Goal: Check status: Check status

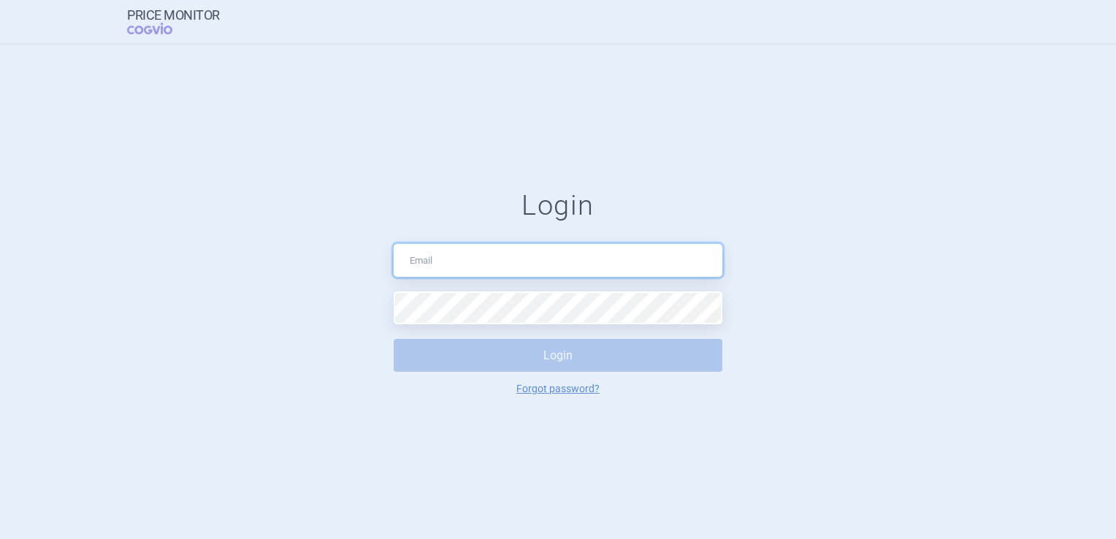
type input "klara.koubkova.ext@boehringer-ingelheim.com"
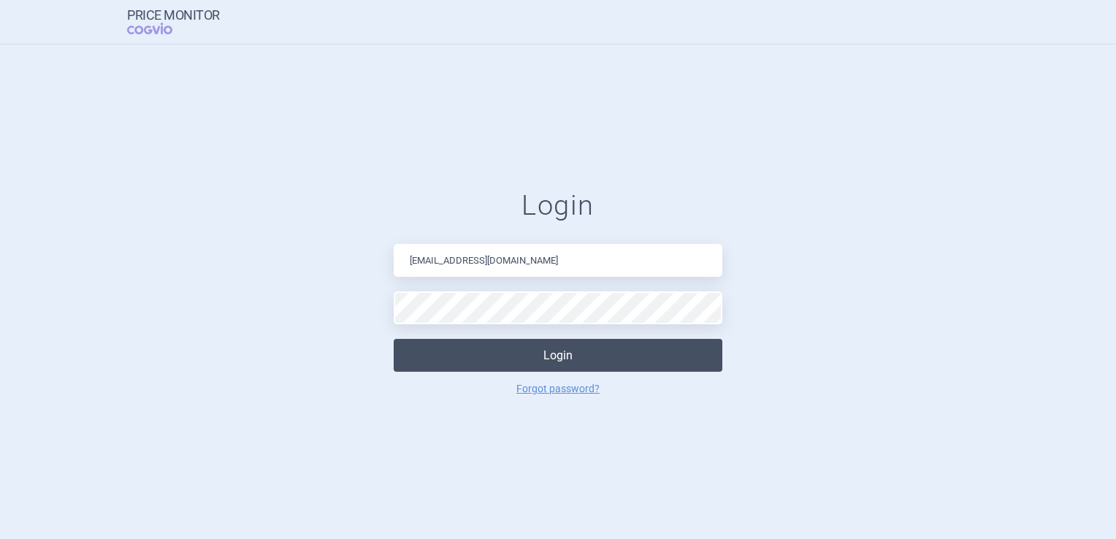
click at [584, 345] on button "Login" at bounding box center [558, 355] width 329 height 33
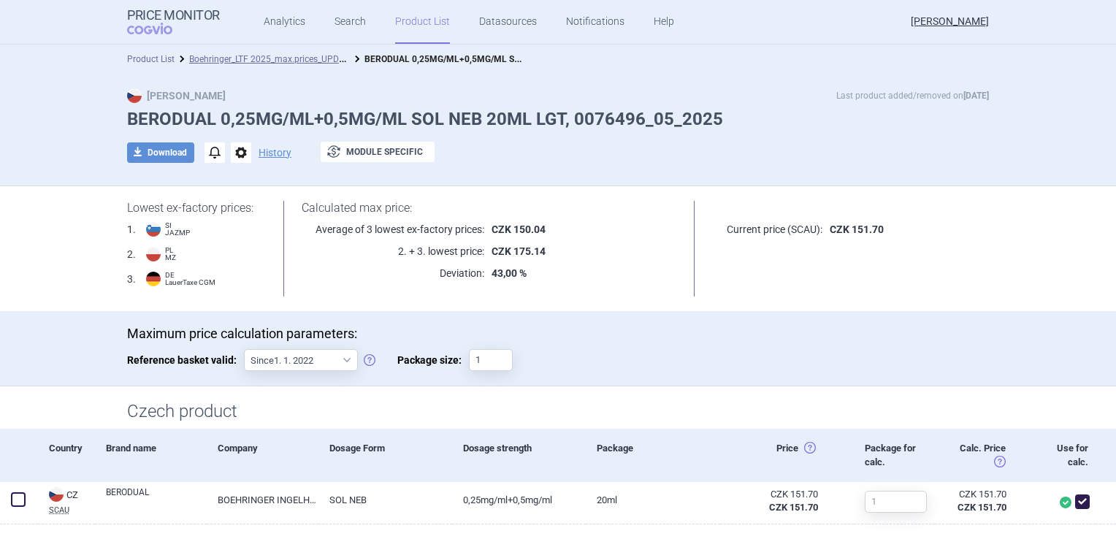
click at [156, 56] on link "Product List" at bounding box center [150, 59] width 47 height 10
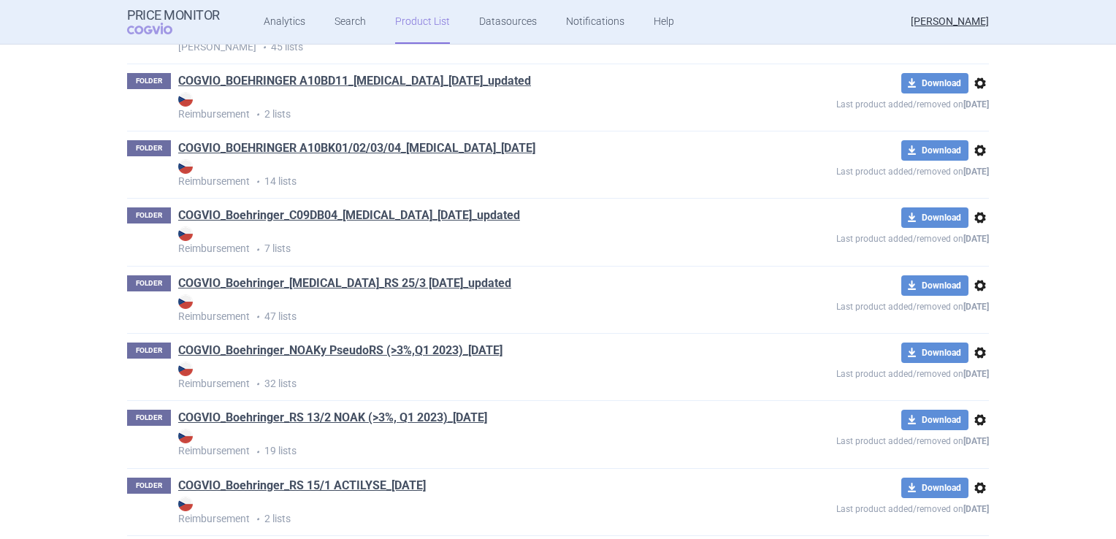
scroll to position [219, 0]
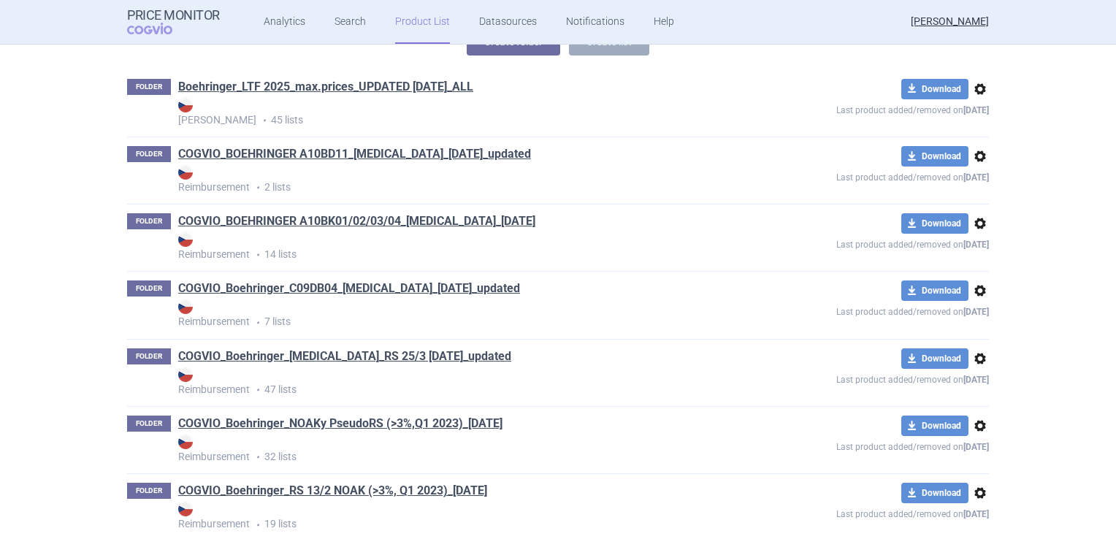
click at [393, 208] on div "FOLDER COGVIO_BOEHRINGER A10BK01/02/03/04_JARDIANCE_05.06.2025 Reimbursement • …" at bounding box center [558, 238] width 862 height 66
click at [390, 220] on link "COGVIO_BOEHRINGER A10BK01/02/03/04_[MEDICAL_DATA]_[DATE]" at bounding box center [356, 221] width 357 height 16
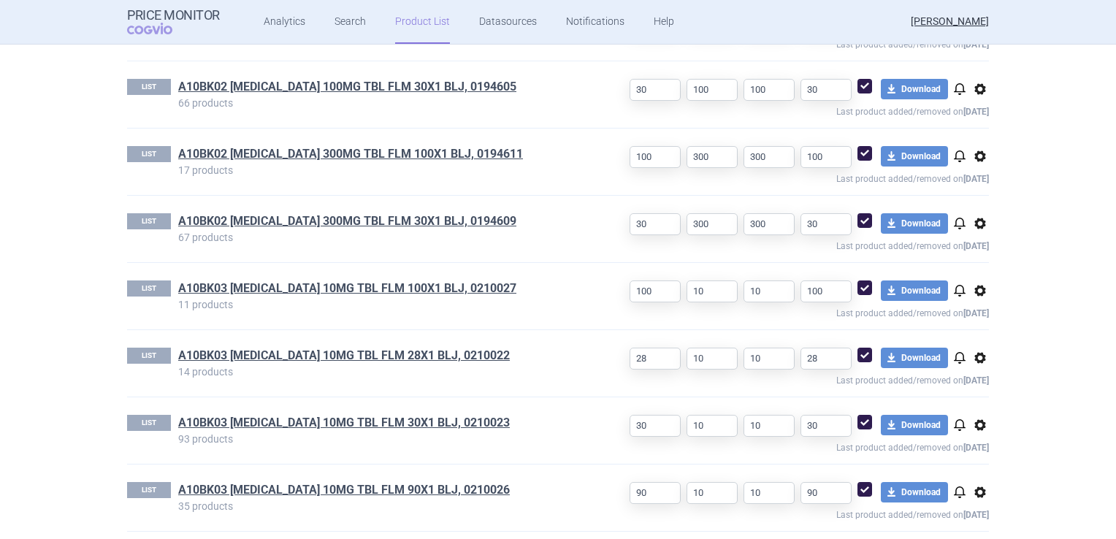
scroll to position [993, 0]
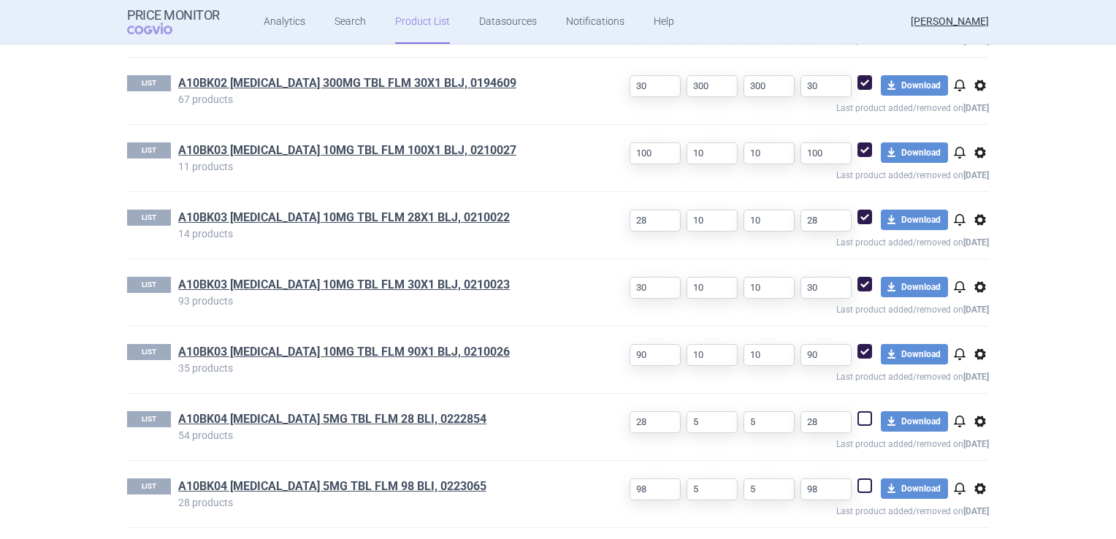
drag, startPoint x: 862, startPoint y: 415, endPoint x: 863, endPoint y: 422, distance: 7.4
click at [862, 415] on span at bounding box center [865, 418] width 15 height 15
checkbox input "true"
click at [862, 485] on span at bounding box center [865, 485] width 15 height 15
checkbox input "true"
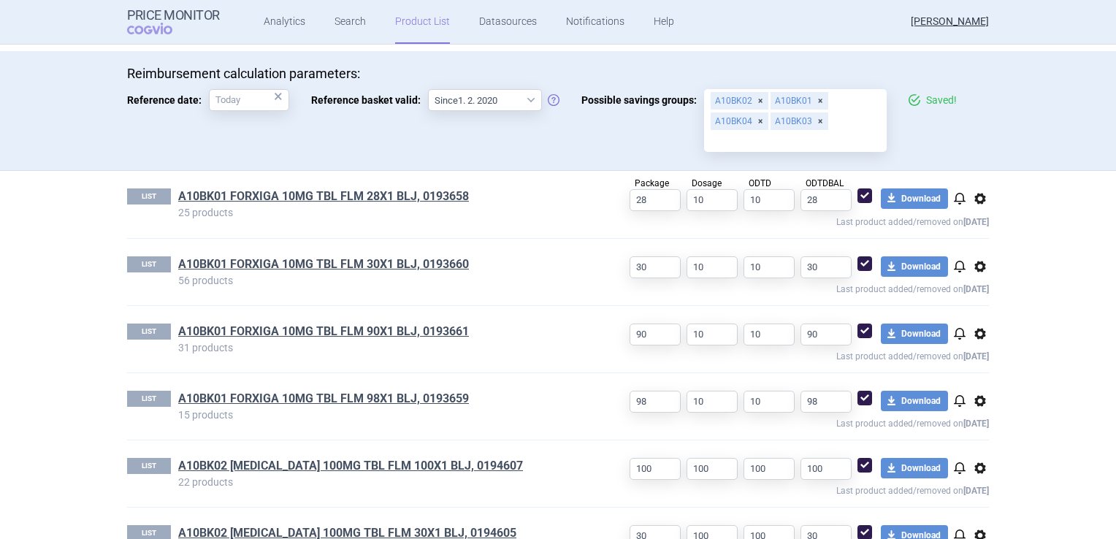
scroll to position [0, 0]
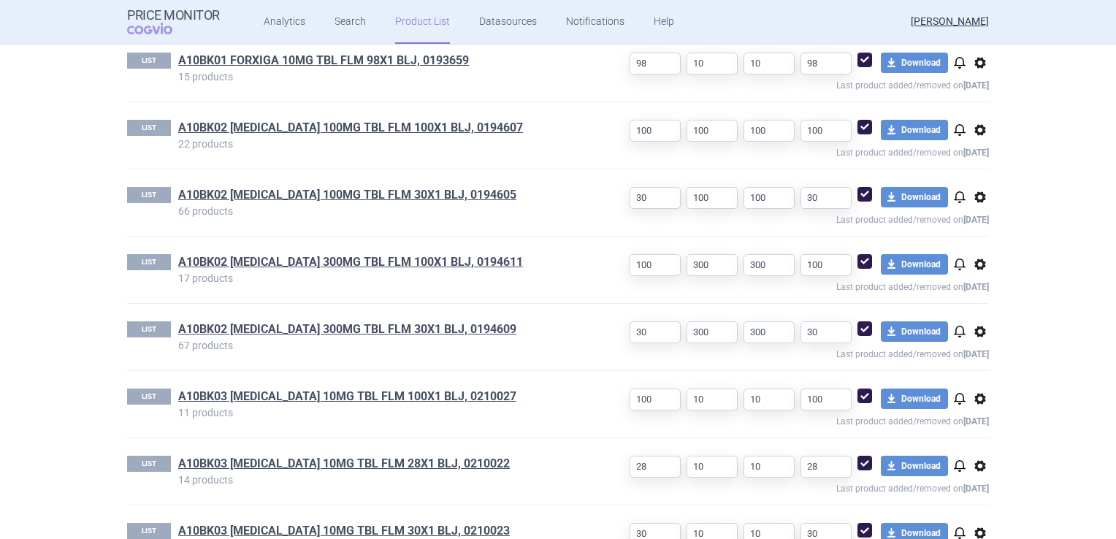
scroll to position [993, 0]
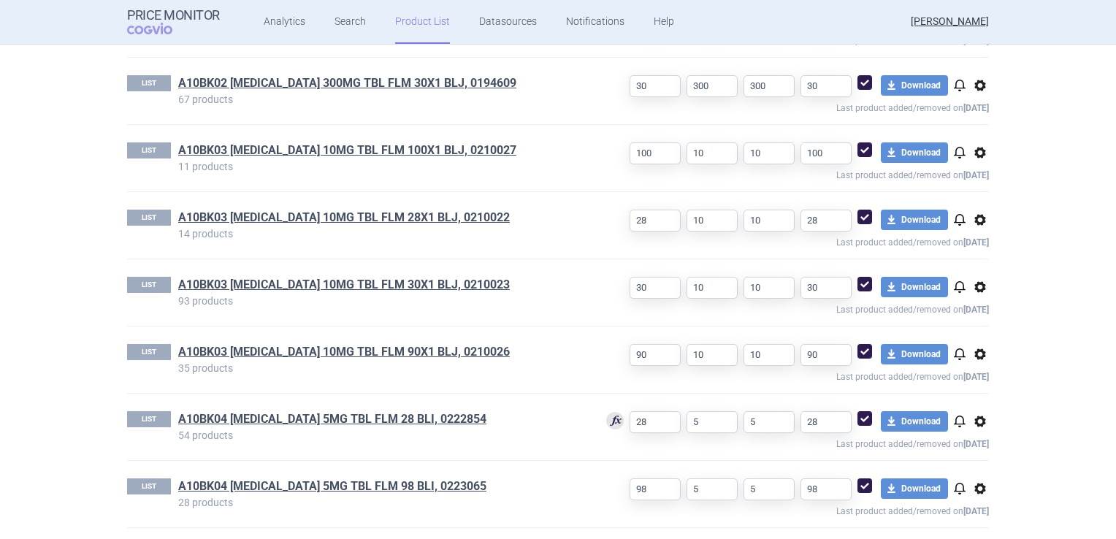
click at [858, 421] on span at bounding box center [865, 418] width 15 height 15
checkbox input "false"
click at [860, 490] on span at bounding box center [865, 486] width 22 height 22
checkbox input "false"
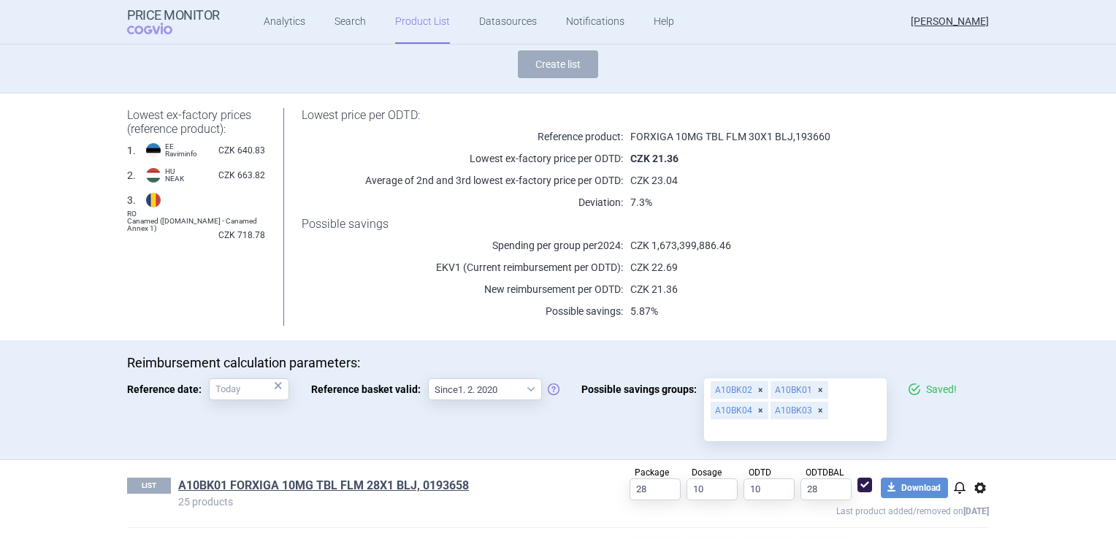
scroll to position [117, 0]
